Goal: Information Seeking & Learning: Learn about a topic

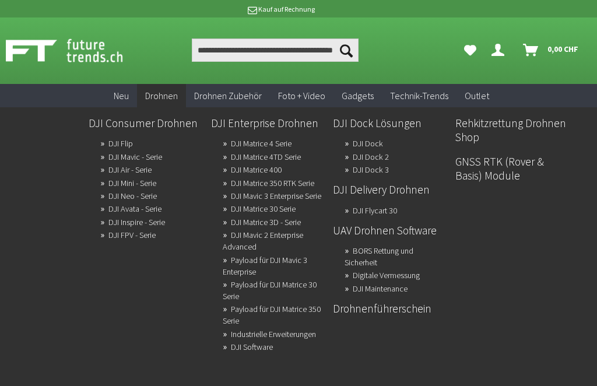
click at [389, 255] on link "BORS Rettung und Sicherheit" at bounding box center [379, 257] width 69 height 28
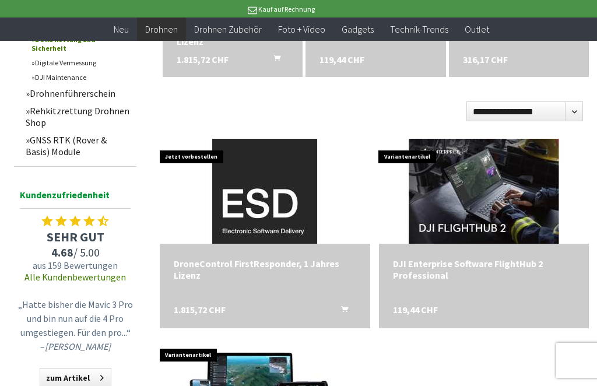
scroll to position [324, 0]
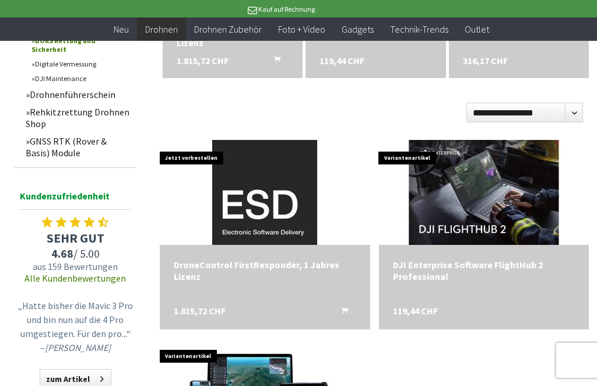
click at [262, 269] on div "DroneControl FirstResponder, 1 Jahres Lizenz" at bounding box center [265, 270] width 182 height 23
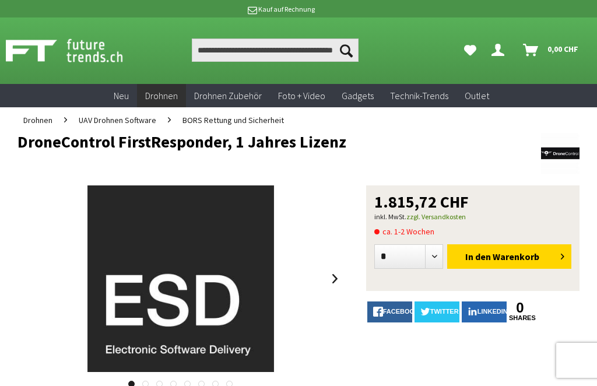
click at [222, 121] on span "BORS Rettung und Sicherheit" at bounding box center [233, 120] width 101 height 10
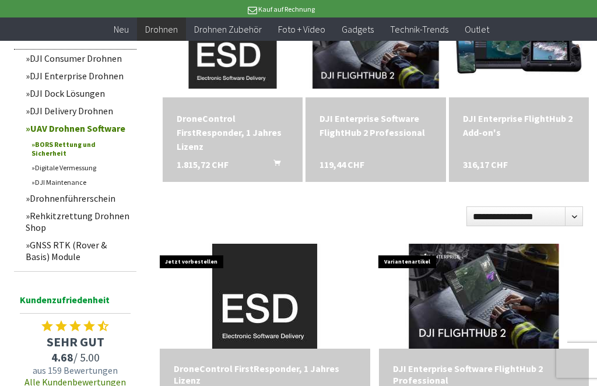
scroll to position [219, 0]
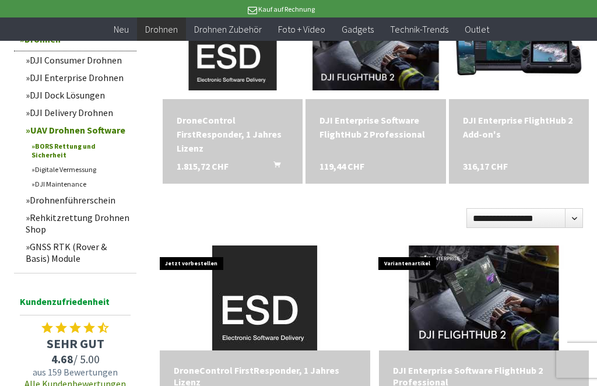
click at [376, 127] on div "DJI Enterprise Software FlightHub 2 Professional" at bounding box center [376, 127] width 112 height 28
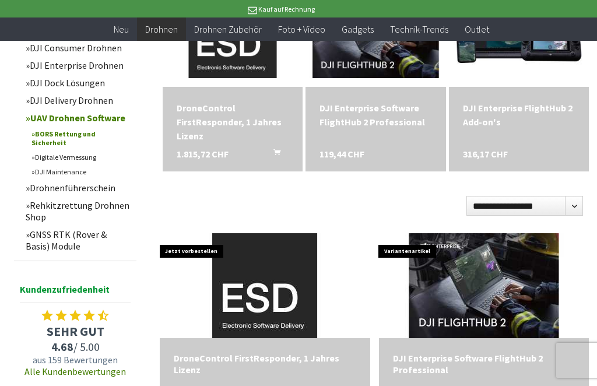
scroll to position [229, 0]
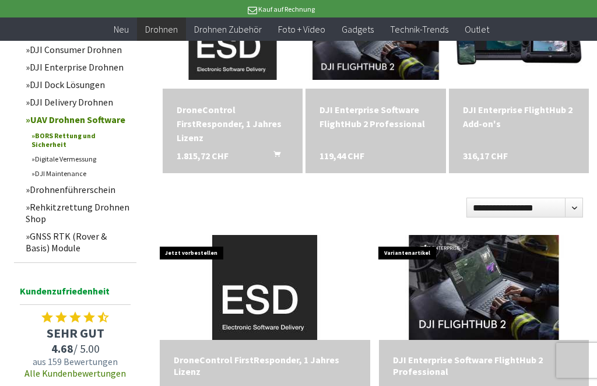
click at [357, 155] on span "119,44 CHF" at bounding box center [342, 156] width 45 height 14
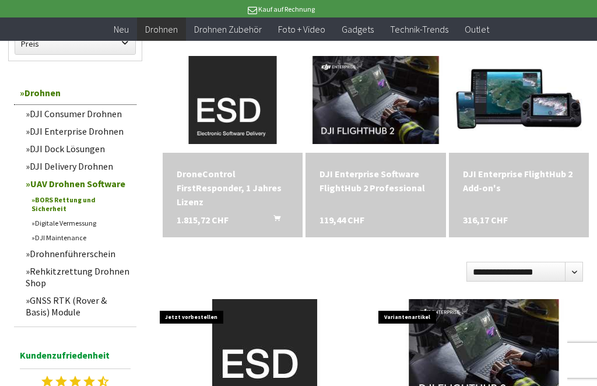
scroll to position [164, 0]
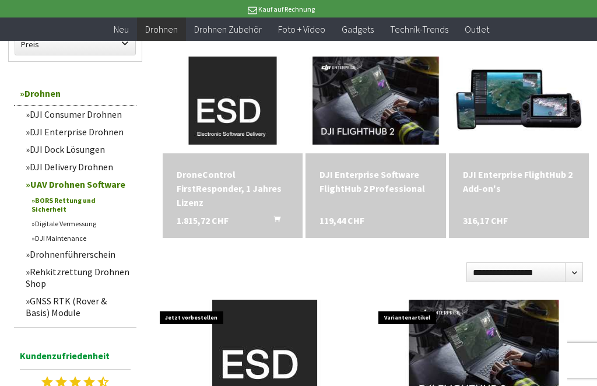
click at [62, 216] on link "Digitale Vermessung" at bounding box center [81, 223] width 111 height 15
click at [52, 226] on link "Digitale Vermessung" at bounding box center [81, 223] width 111 height 15
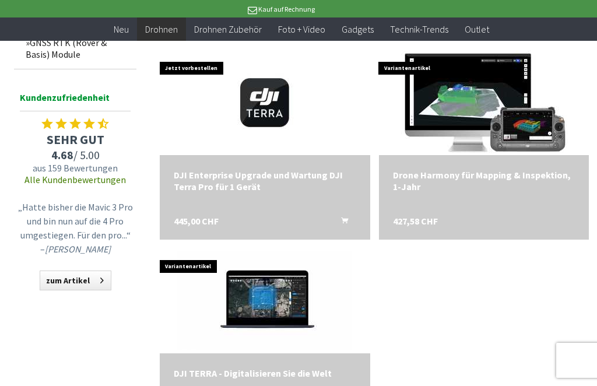
scroll to position [462, 0]
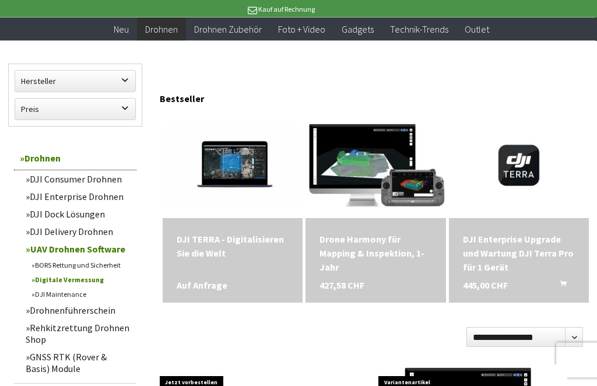
scroll to position [102, 0]
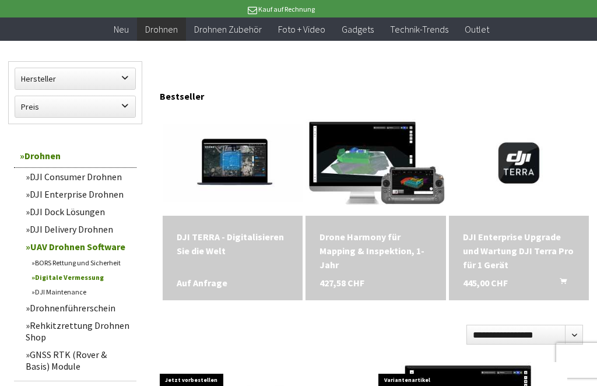
click at [379, 243] on div "Drone Harmony für Mapping & Inspektion, 1-Jahr" at bounding box center [376, 251] width 112 height 42
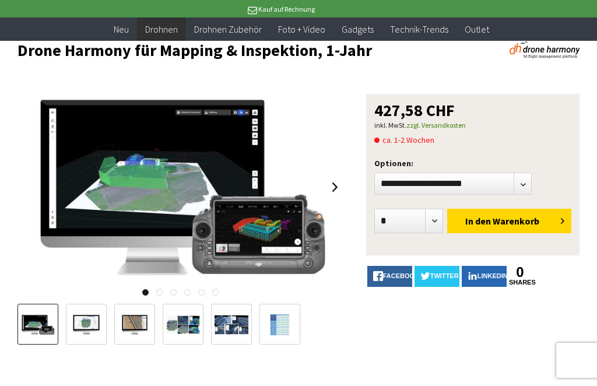
scroll to position [69, 0]
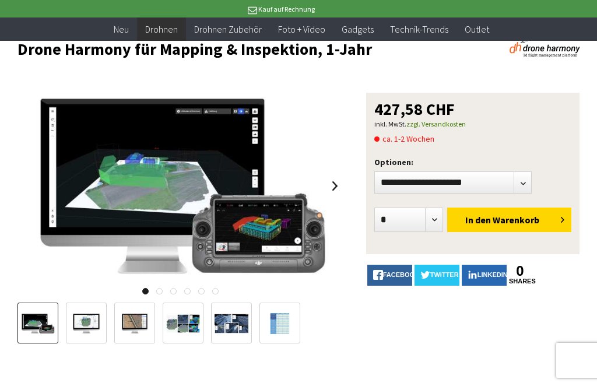
click at [177, 176] on img at bounding box center [181, 186] width 296 height 187
click at [591, 17] on div at bounding box center [298, 193] width 597 height 386
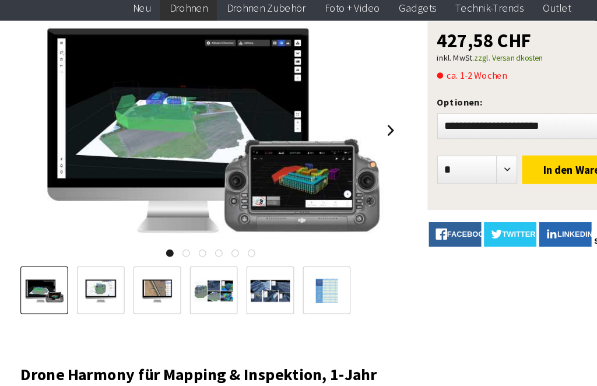
scroll to position [128, 0]
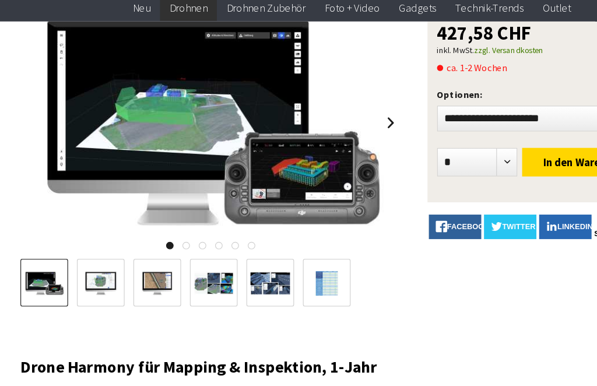
click at [229, 255] on img at bounding box center [232, 266] width 34 height 22
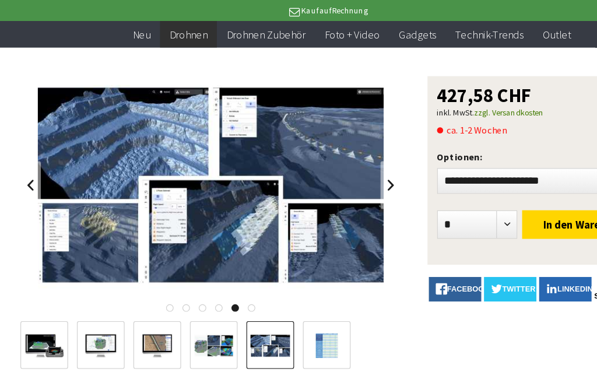
scroll to position [92, 0]
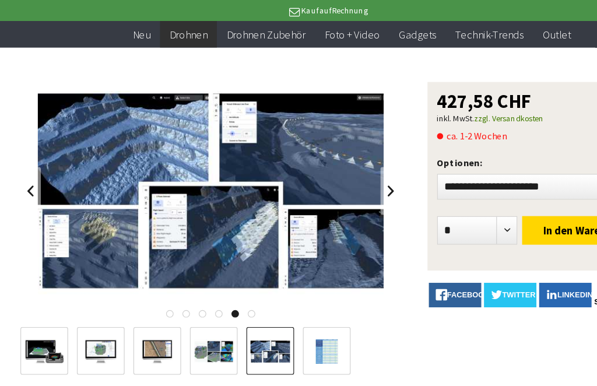
click at [212, 181] on img at bounding box center [181, 163] width 296 height 187
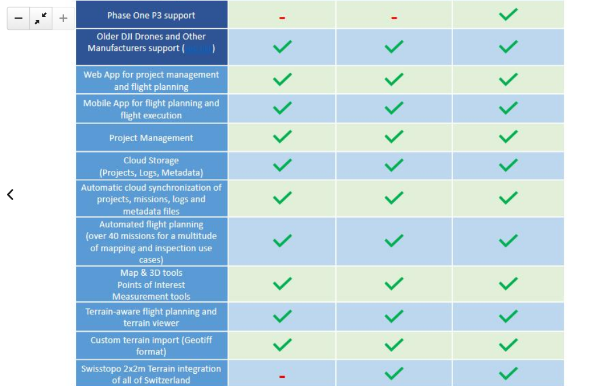
click at [4, 107] on img at bounding box center [273, 150] width 753 height 474
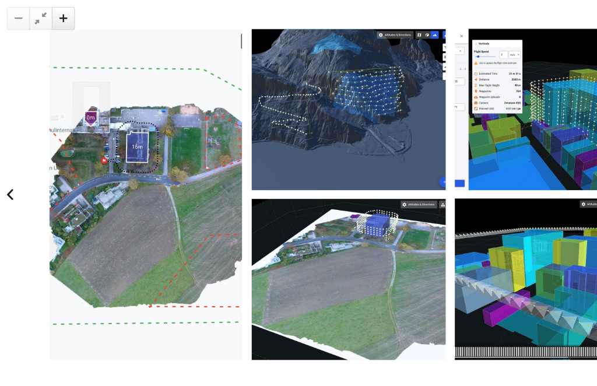
click at [390, 184] on img at bounding box center [299, 167] width 530 height 334
